Goal: Information Seeking & Learning: Learn about a topic

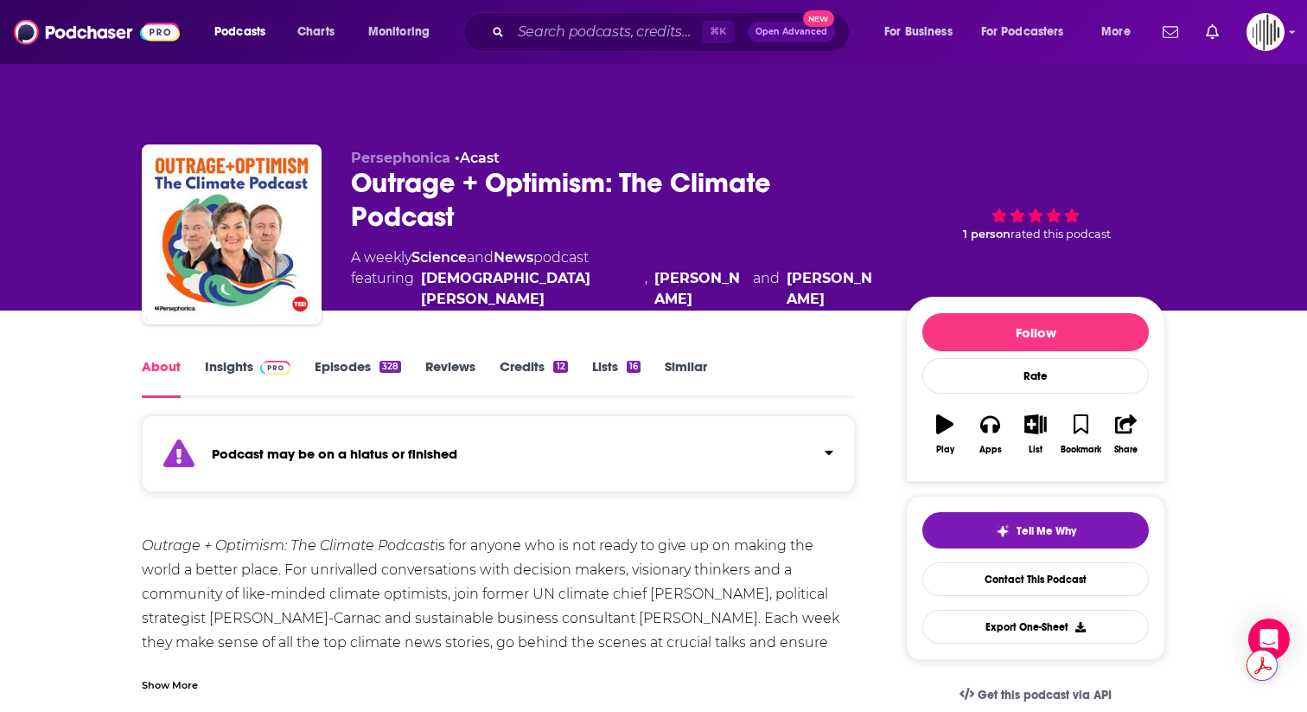
scroll to position [7, 0]
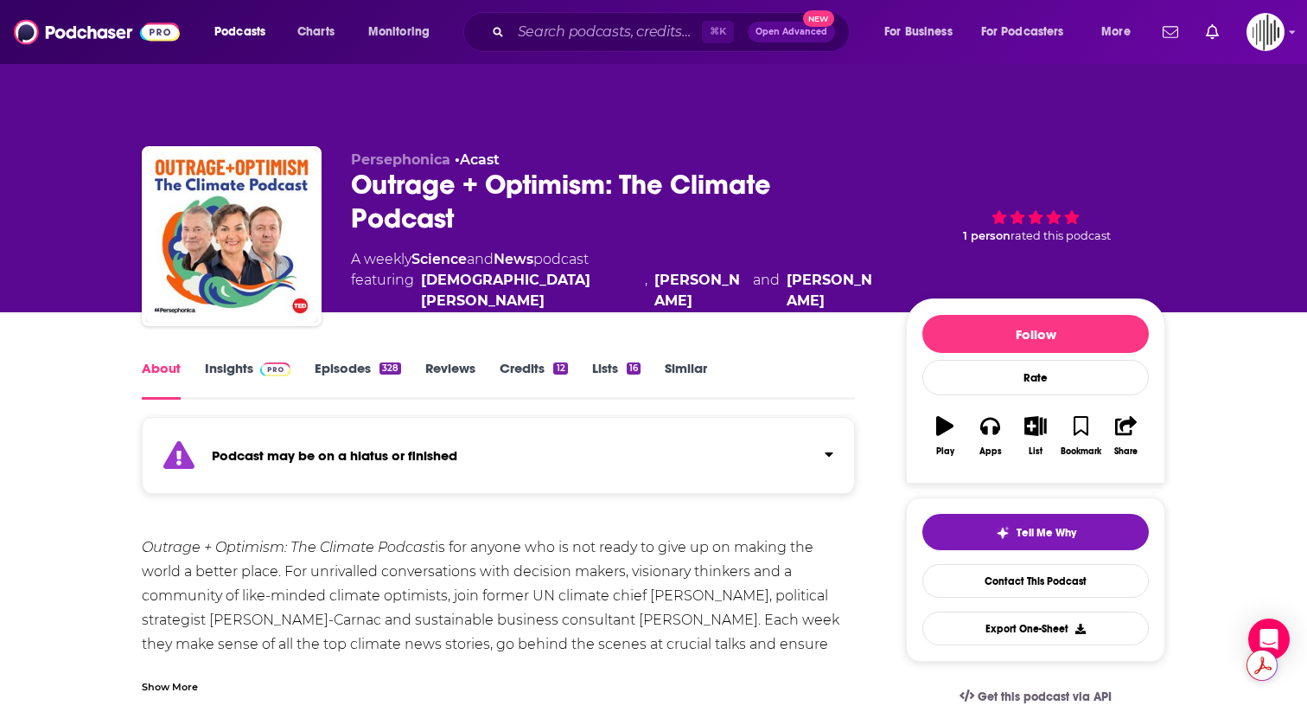
click at [235, 360] on link "Insights" at bounding box center [248, 380] width 86 height 40
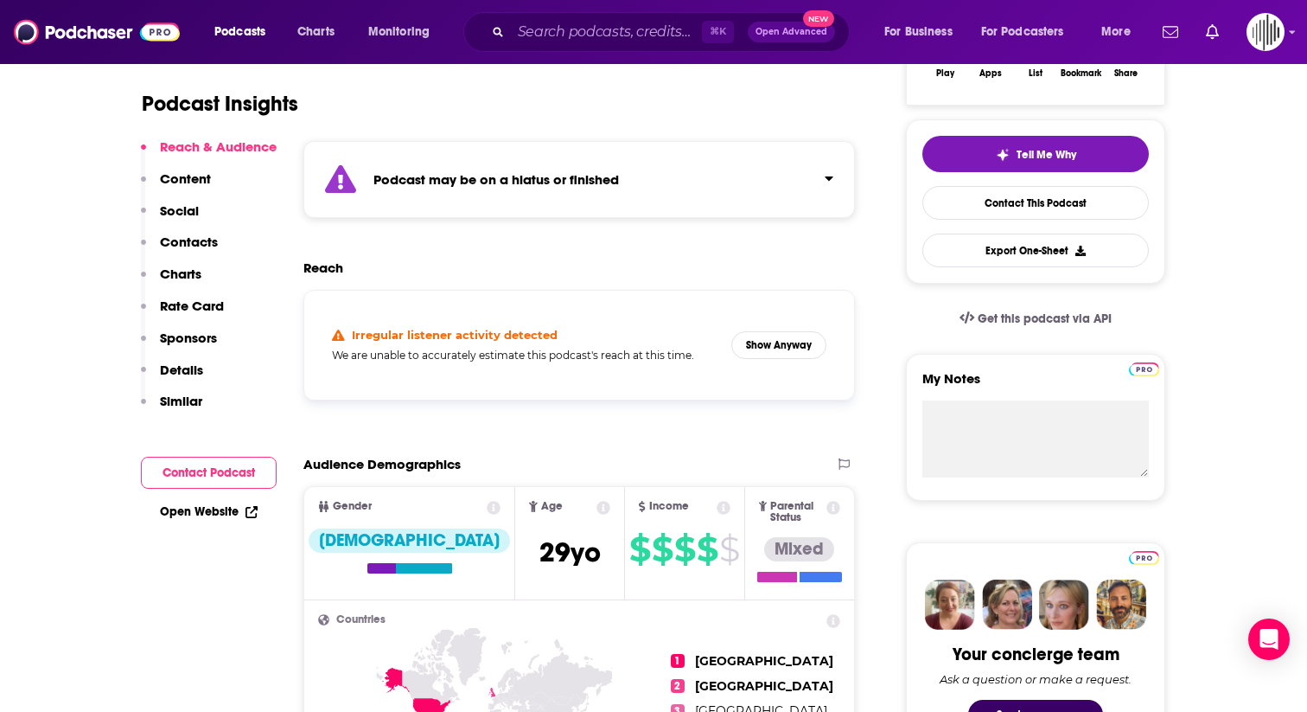
scroll to position [405, 0]
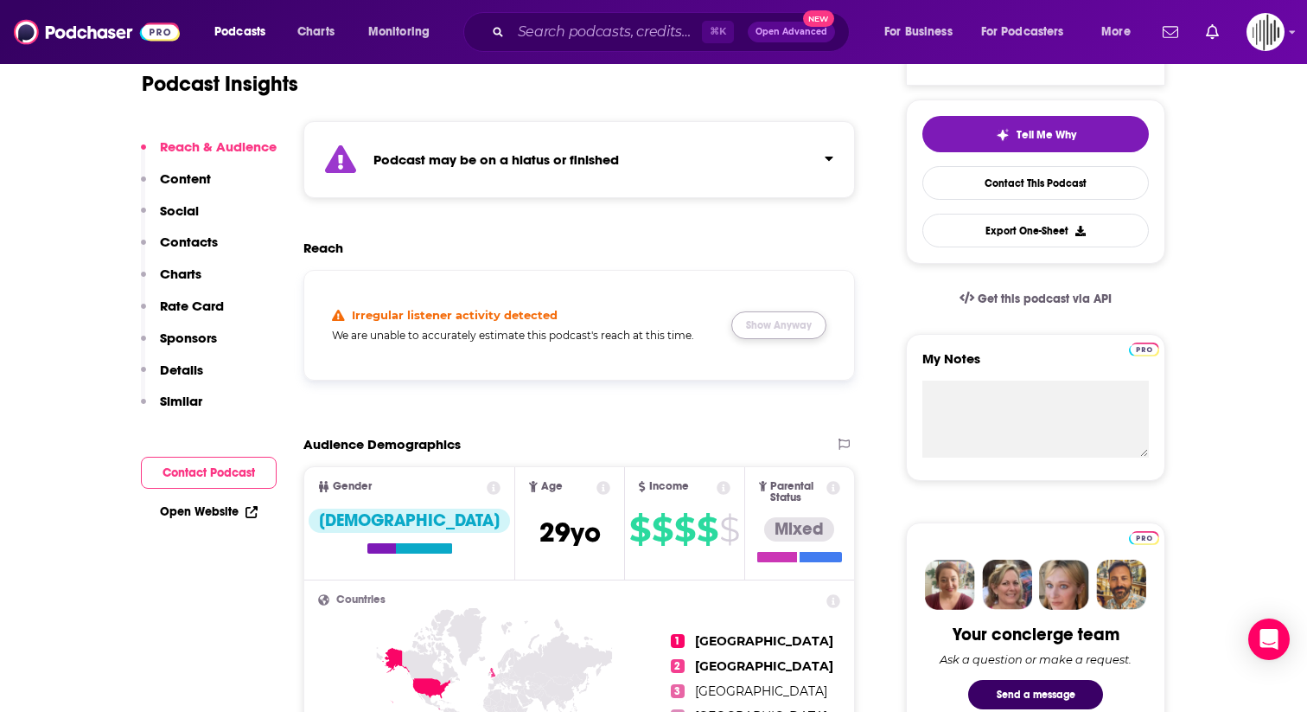
click at [782, 311] on button "Show Anyway" at bounding box center [778, 325] width 95 height 28
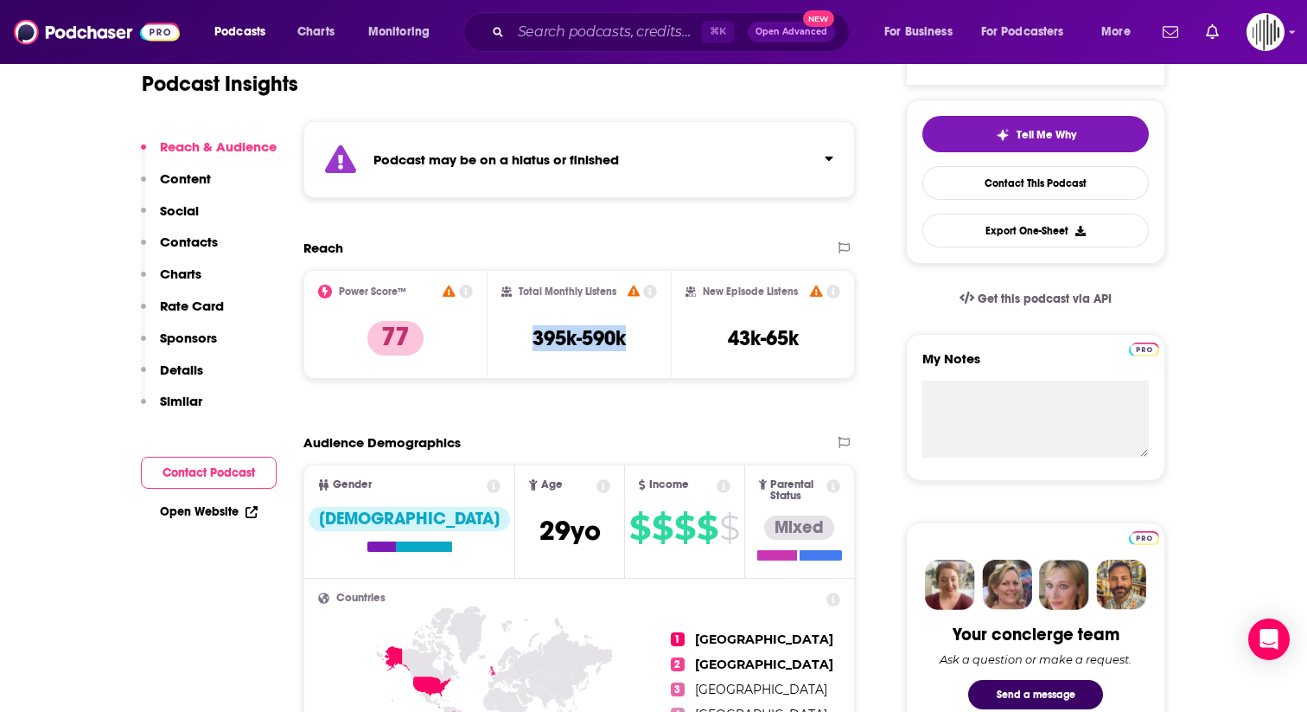
drag, startPoint x: 629, startPoint y: 304, endPoint x: 515, endPoint y: 304, distance: 114.1
click at [515, 304] on div "Total Monthly Listens 395k-590k" at bounding box center [579, 324] width 156 height 80
copy h3 "395k-590k"
click at [784, 325] on h3 "43k-65k" at bounding box center [763, 338] width 71 height 26
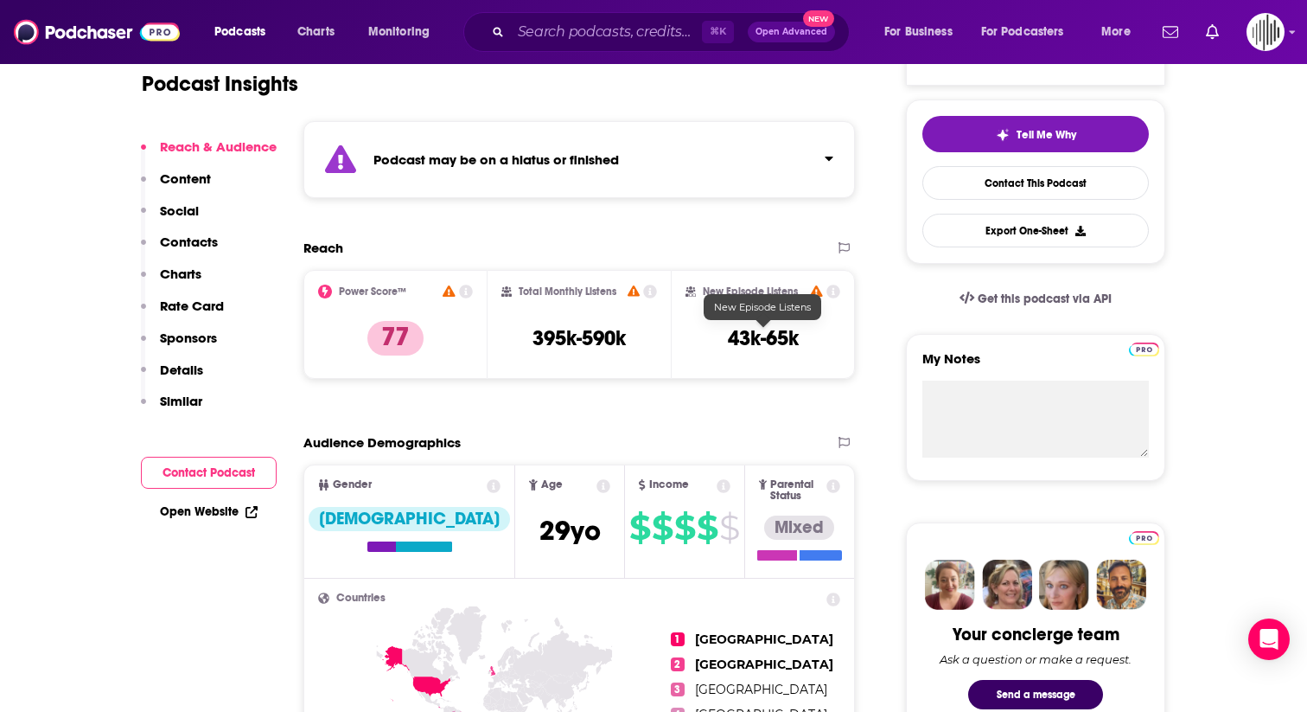
click at [797, 325] on h3 "43k-65k" at bounding box center [763, 338] width 71 height 26
drag, startPoint x: 801, startPoint y: 300, endPoint x: 718, endPoint y: 300, distance: 83.0
click at [718, 300] on div "New Episode Listens 43k-65k" at bounding box center [763, 324] width 155 height 80
copy div "43k-65k Export One-Sheet"
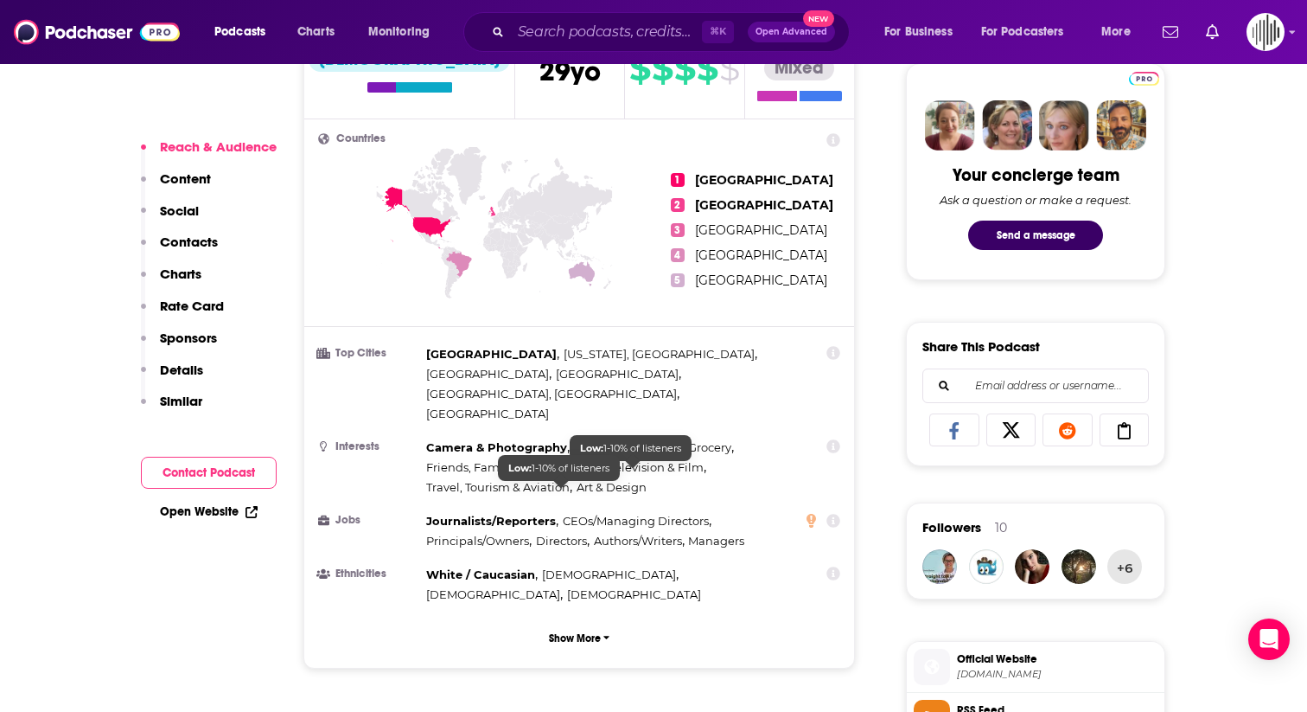
scroll to position [865, 0]
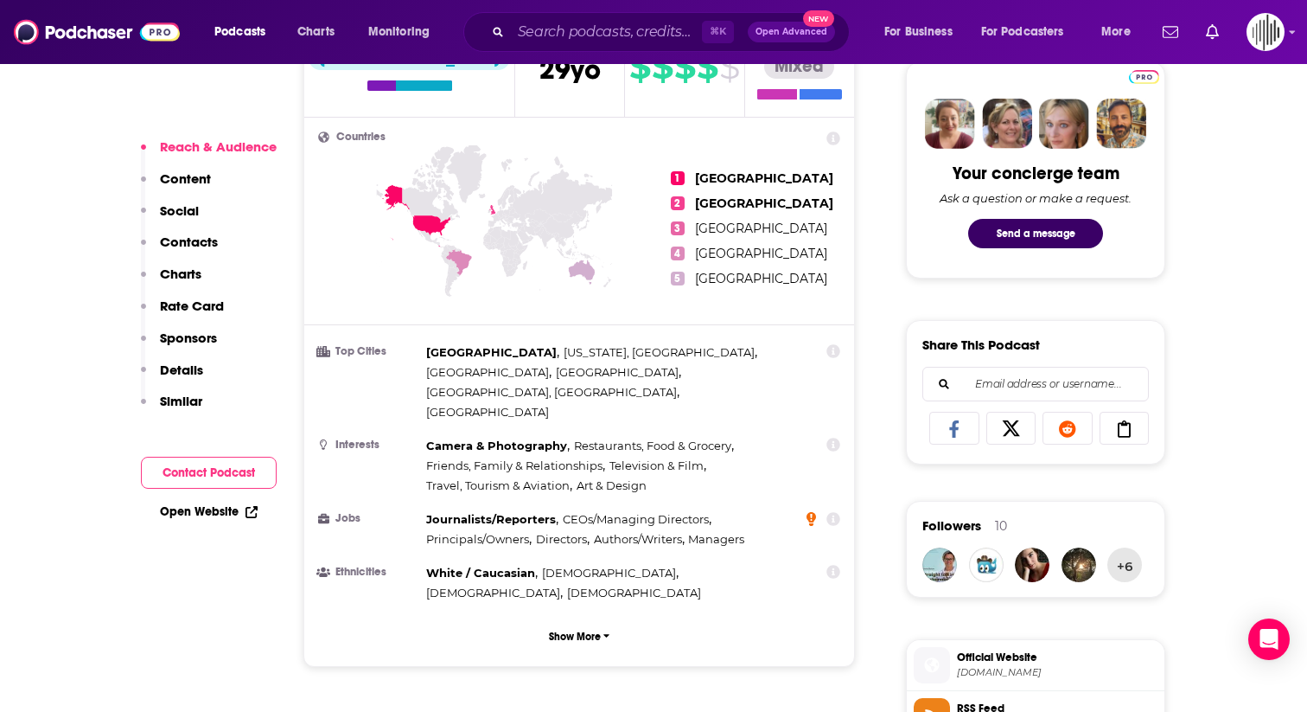
click at [813, 512] on icon at bounding box center [812, 519] width 10 height 14
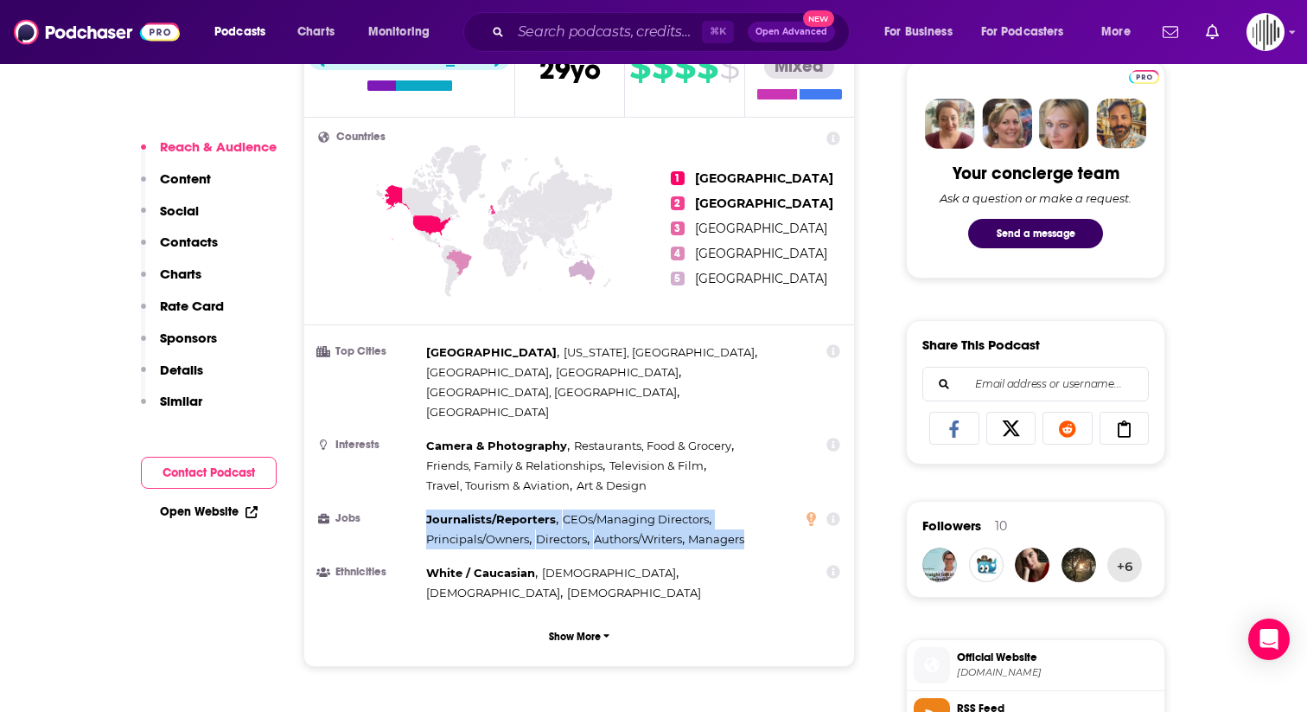
drag, startPoint x: 747, startPoint y: 450, endPoint x: 428, endPoint y: 440, distance: 319.2
click at [428, 509] on div "Journalists/Reporters , CEOs/Managing Directors , Principals/Owners , Directors…" at bounding box center [610, 529] width 369 height 40
copy div "Journalists/Reporters , CEOs/Managing Directors , Principals/Owners , Directors…"
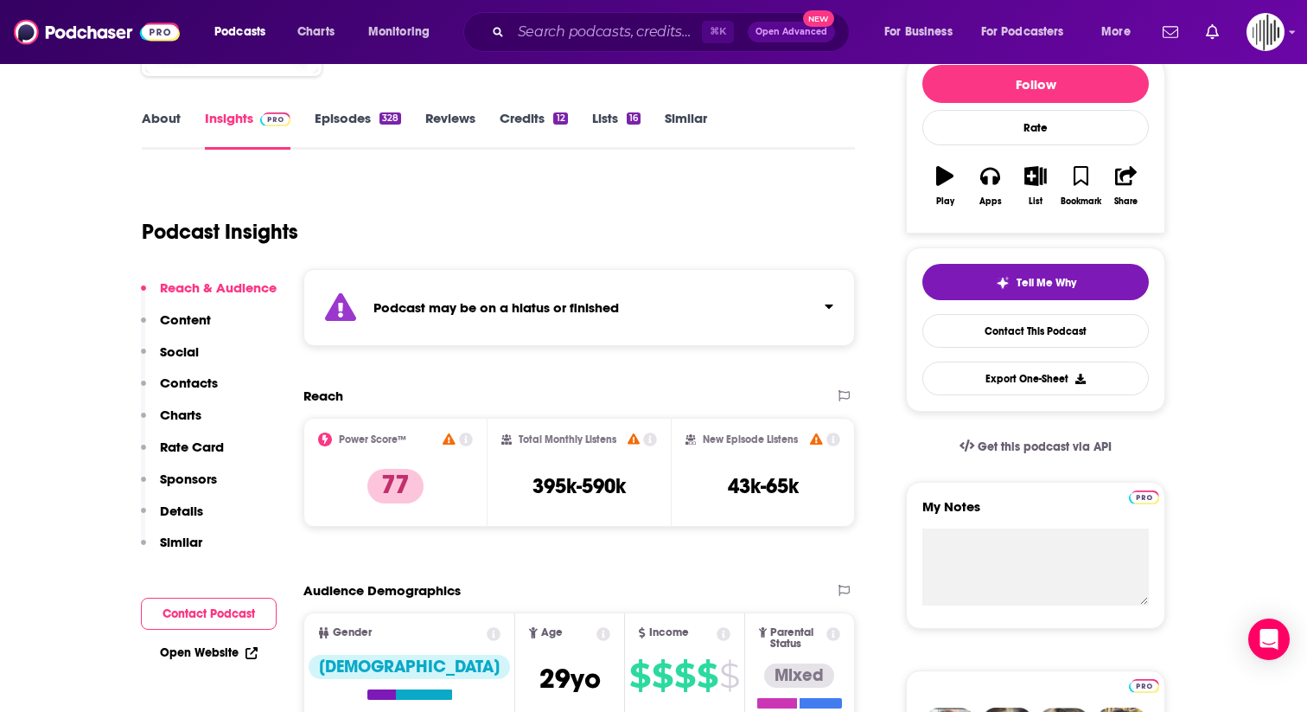
scroll to position [268, 0]
